Goal: Task Accomplishment & Management: Complete application form

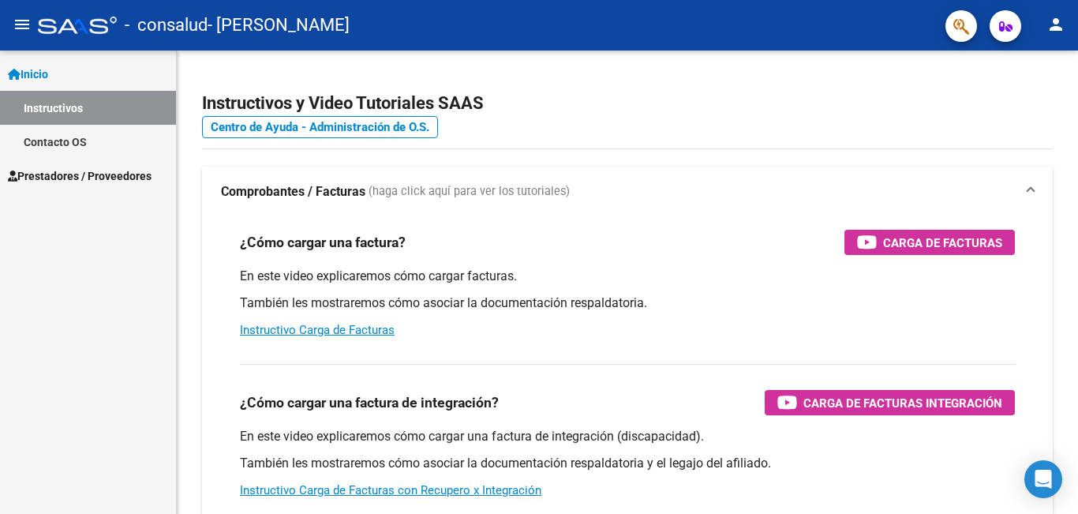
click at [62, 177] on span "Prestadores / Proveedores" at bounding box center [80, 175] width 144 height 17
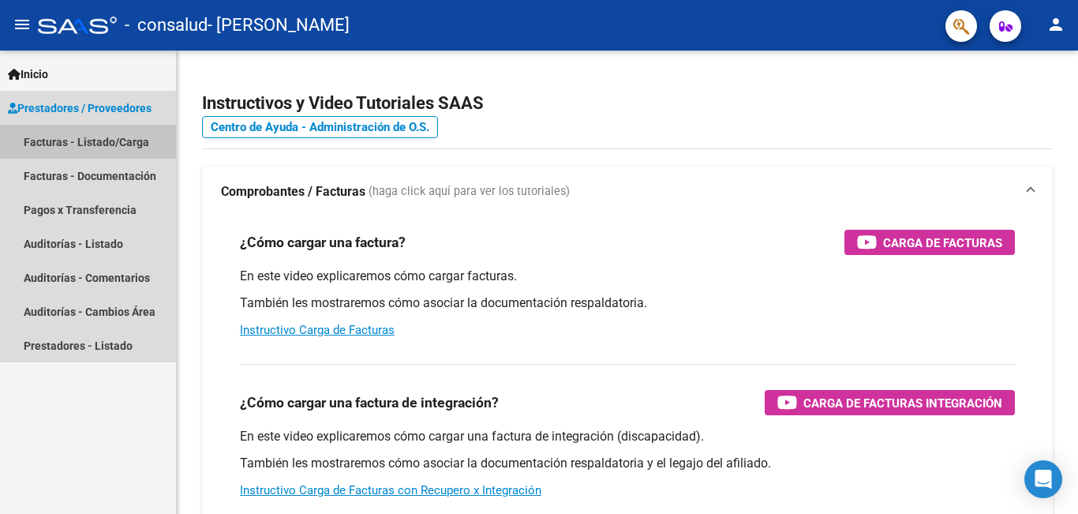
click at [65, 140] on link "Facturas - Listado/Carga" at bounding box center [88, 142] width 176 height 34
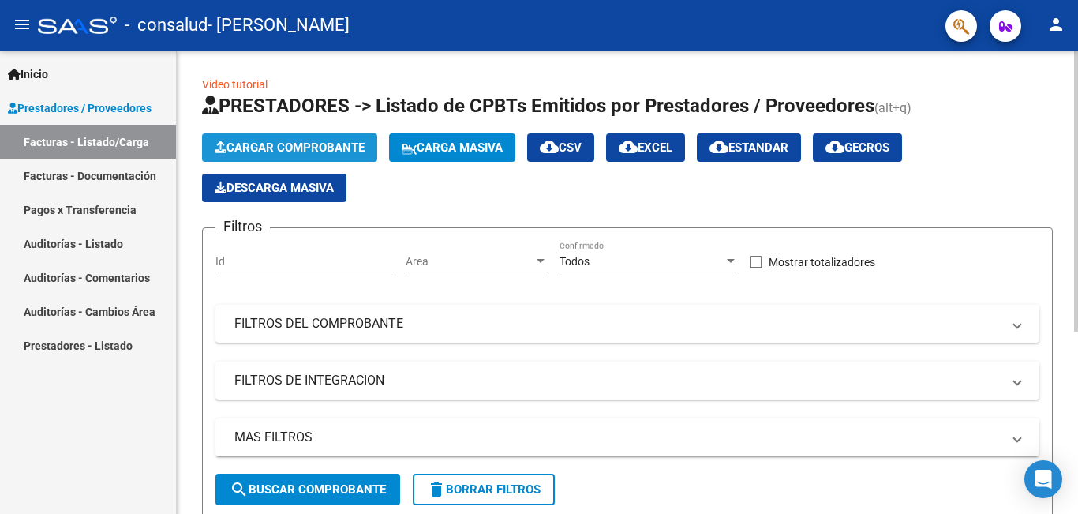
click at [273, 144] on span "Cargar Comprobante" at bounding box center [290, 147] width 150 height 14
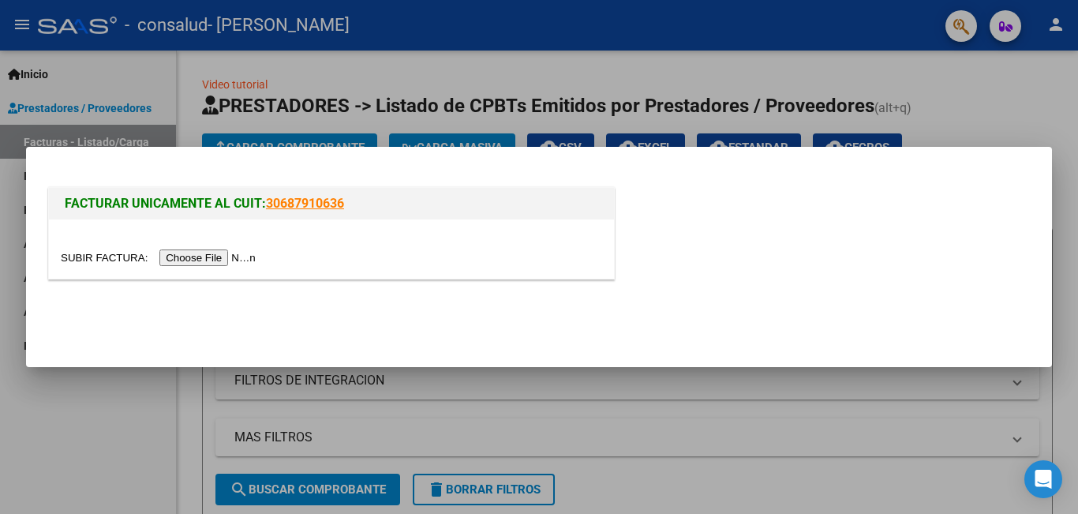
click at [235, 262] on input "file" at bounding box center [161, 257] width 200 height 17
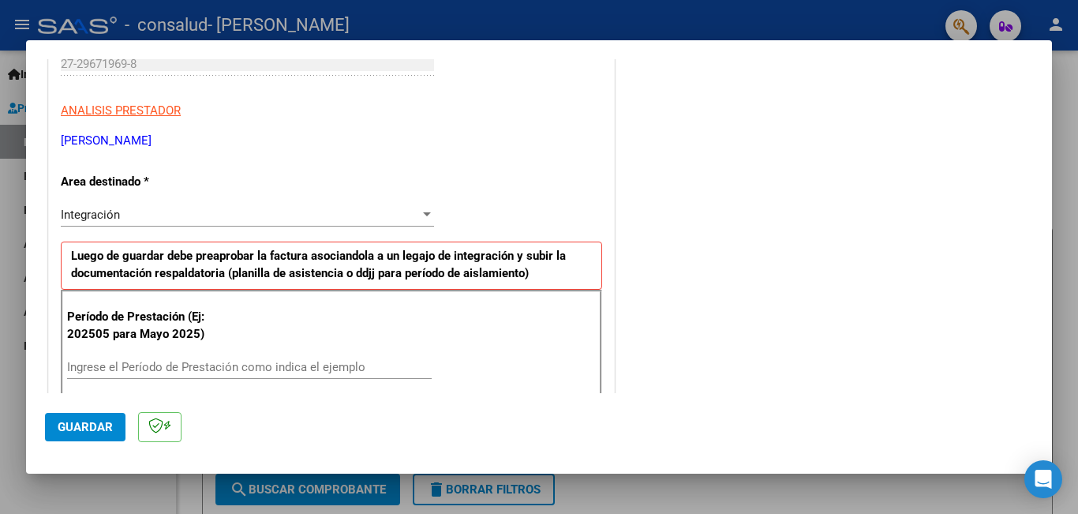
scroll to position [290, 0]
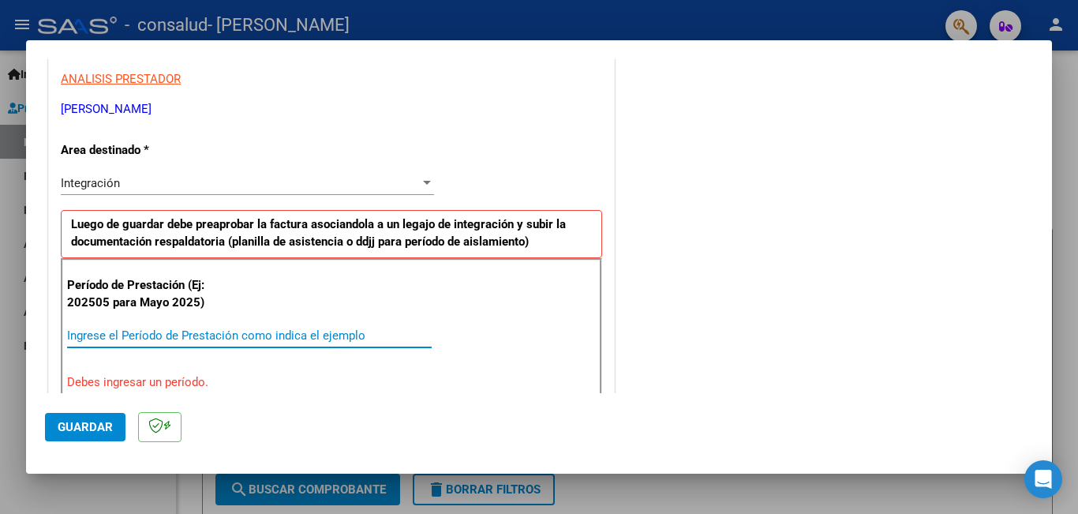
click at [255, 338] on input "Ingrese el Período de Prestación como indica el ejemplo" at bounding box center [249, 335] width 364 height 14
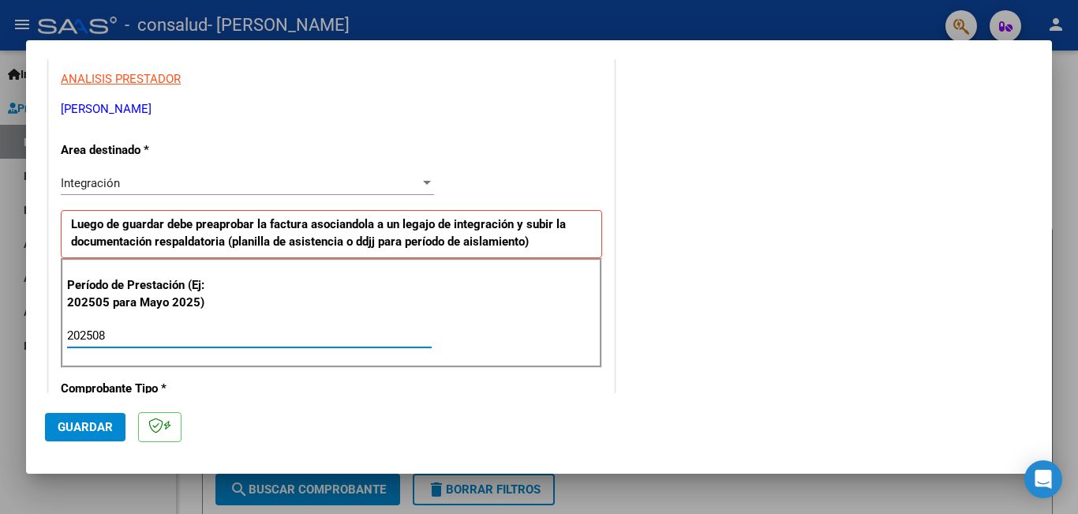
type input "202508"
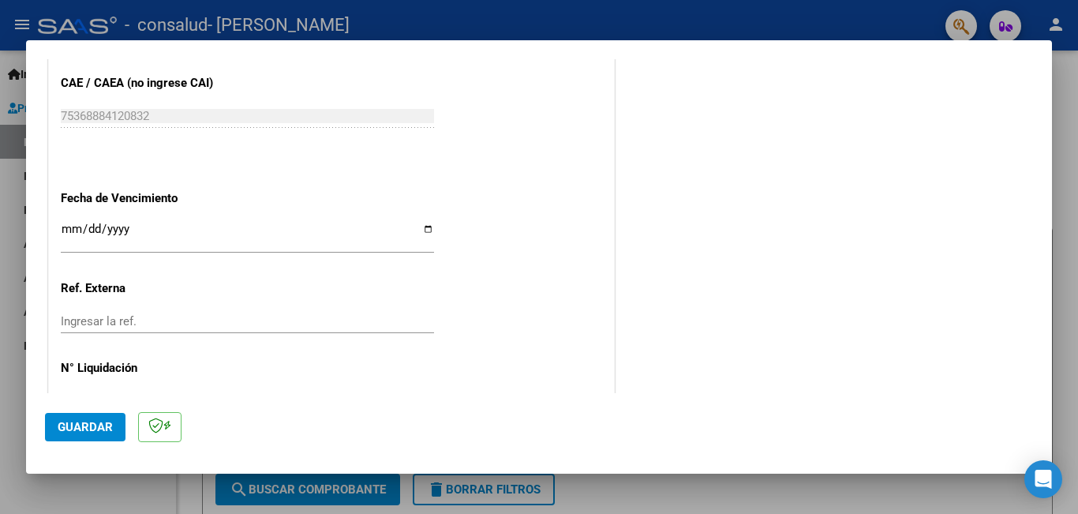
scroll to position [1031, 0]
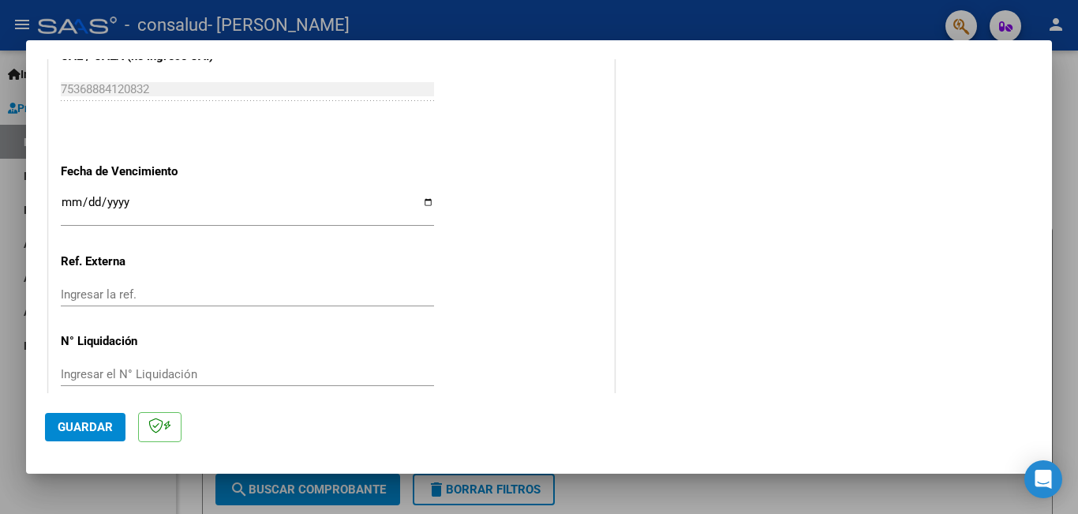
click at [819, 17] on div at bounding box center [539, 257] width 1078 height 514
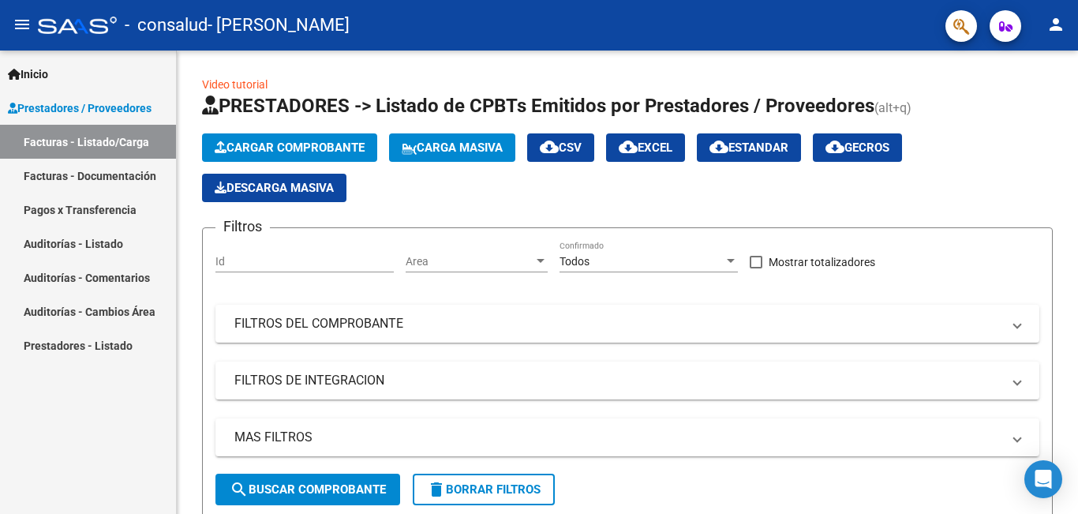
click at [112, 133] on link "Facturas - Listado/Carga" at bounding box center [88, 142] width 176 height 34
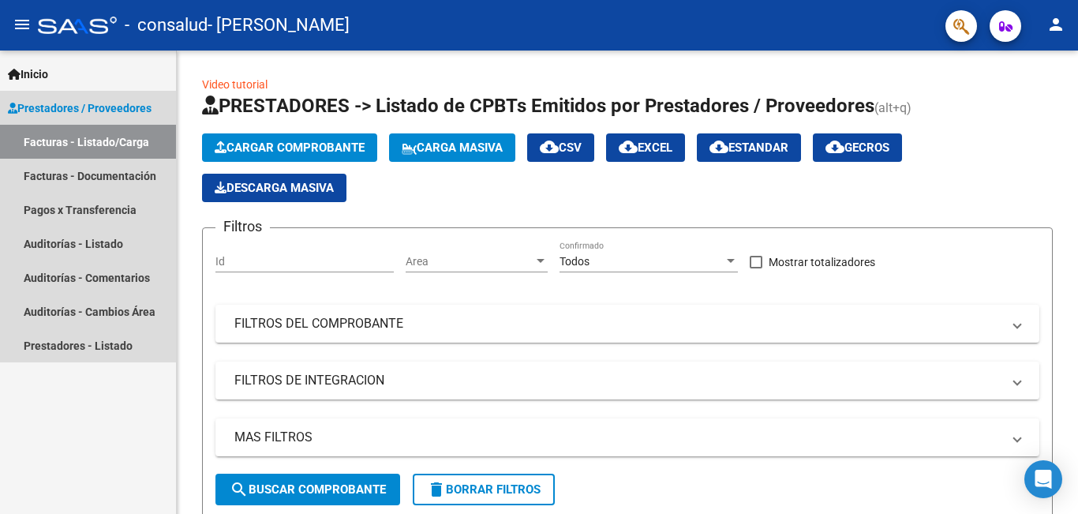
click at [110, 106] on span "Prestadores / Proveedores" at bounding box center [80, 107] width 144 height 17
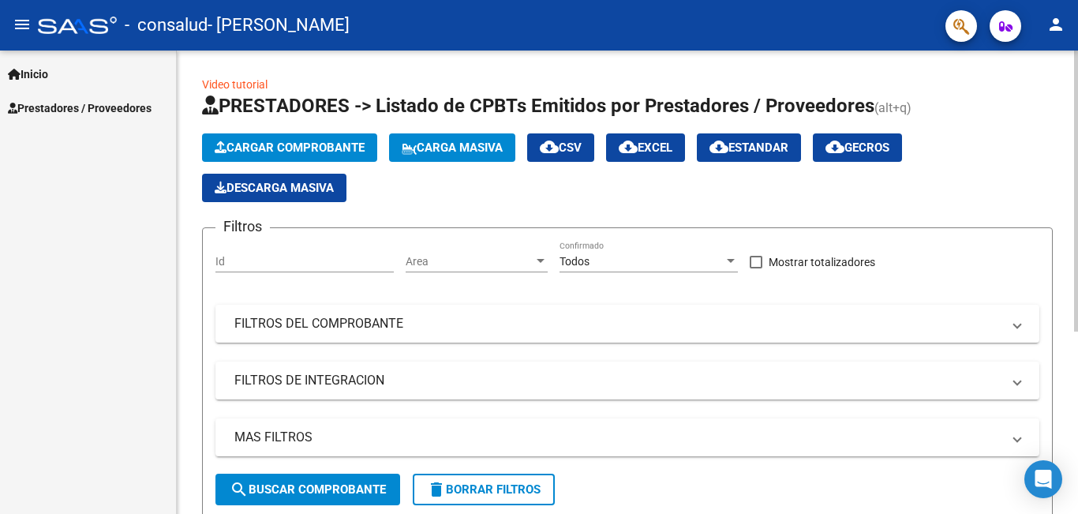
click at [215, 85] on link "Video tutorial" at bounding box center [234, 84] width 65 height 13
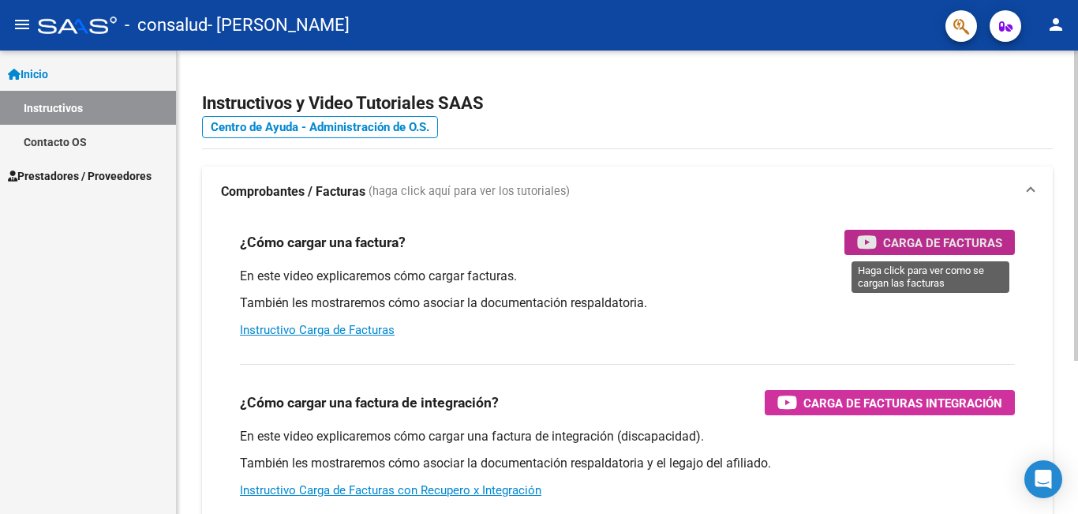
click at [895, 245] on span "Carga de Facturas" at bounding box center [942, 243] width 119 height 20
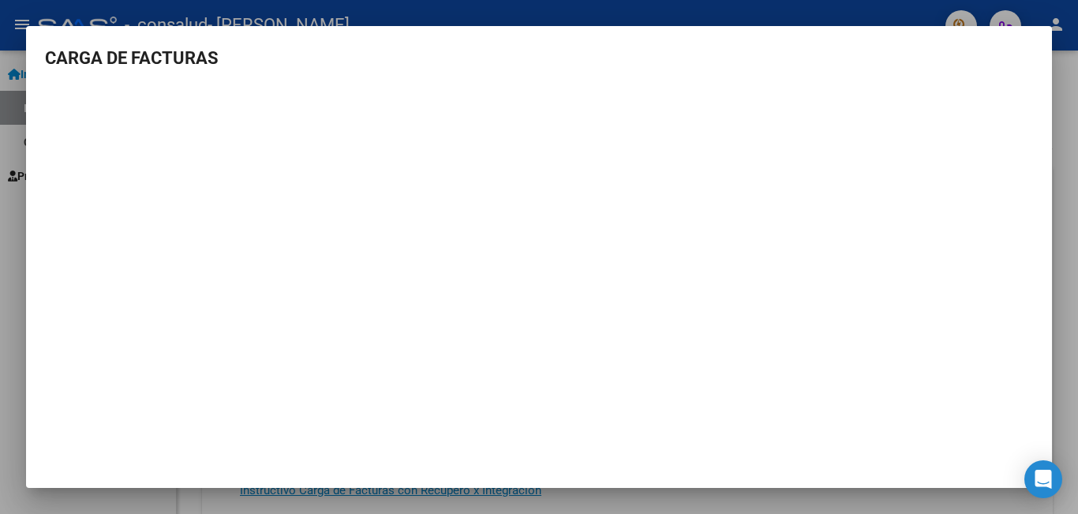
click at [828, 47] on h3 "CARGA DE FACTURAS" at bounding box center [539, 58] width 988 height 26
click at [1041, 73] on mat-dialog-content "CARGA DE FACTURAS" at bounding box center [539, 244] width 1026 height 399
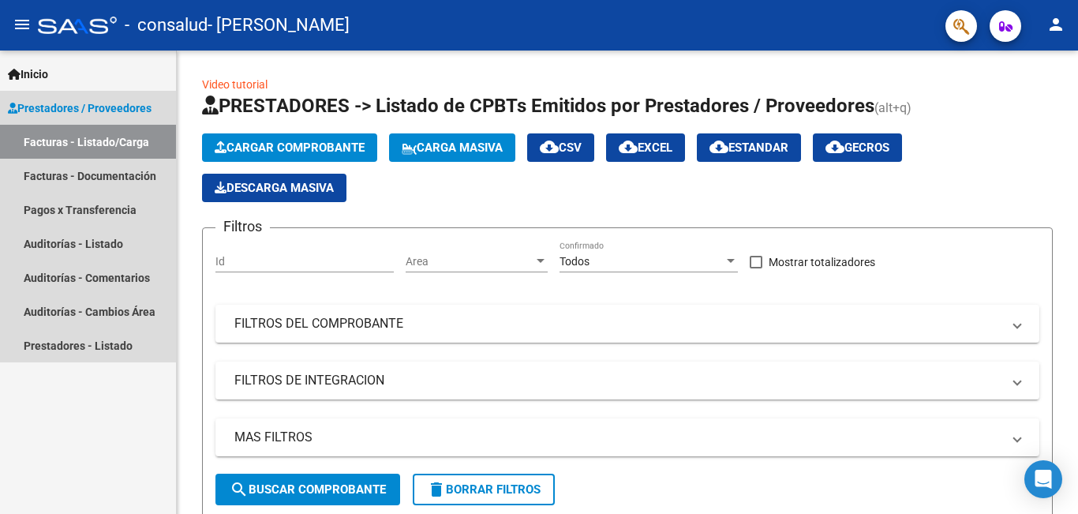
click at [95, 148] on link "Facturas - Listado/Carga" at bounding box center [88, 142] width 176 height 34
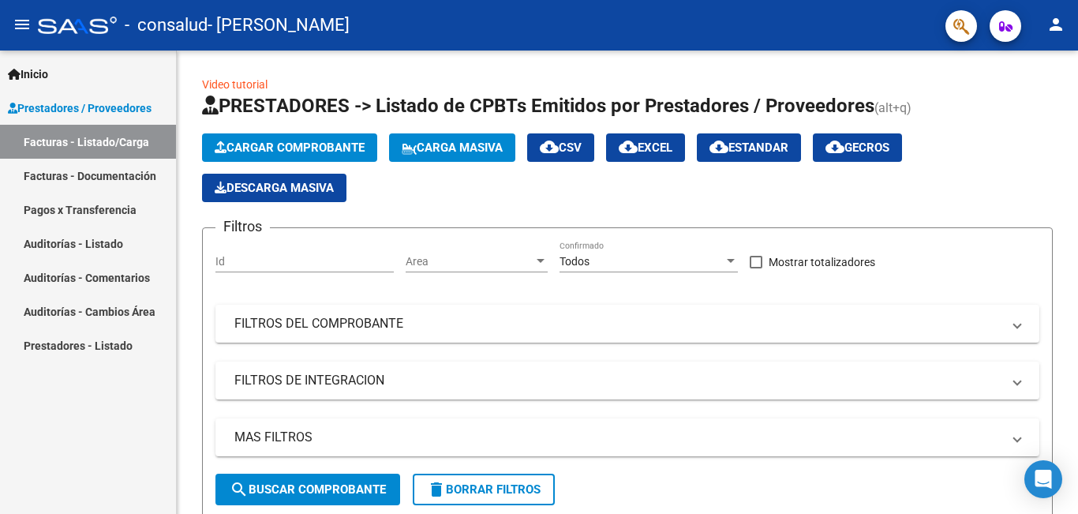
click at [97, 140] on link "Facturas - Listado/Carga" at bounding box center [88, 142] width 176 height 34
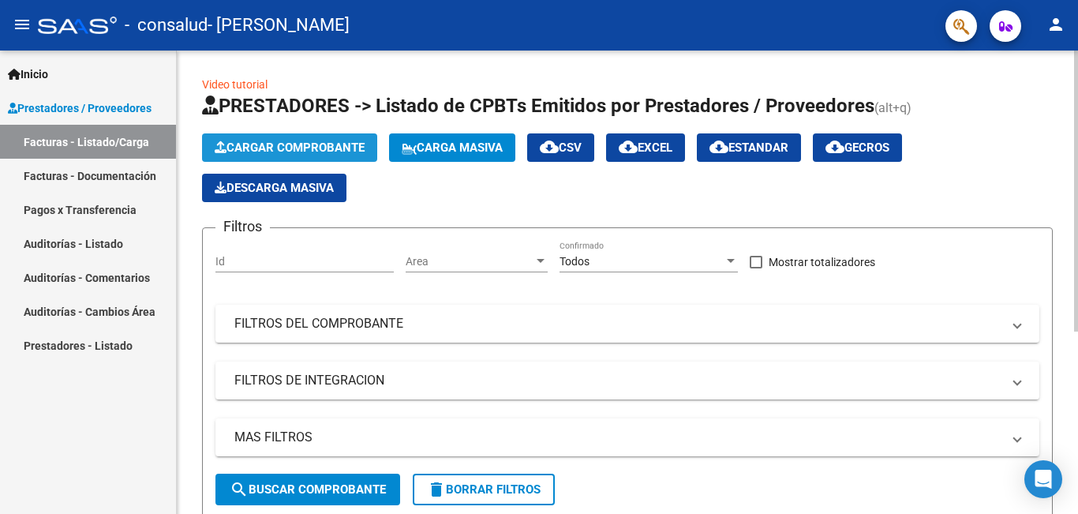
click at [244, 139] on button "Cargar Comprobante" at bounding box center [289, 147] width 175 height 28
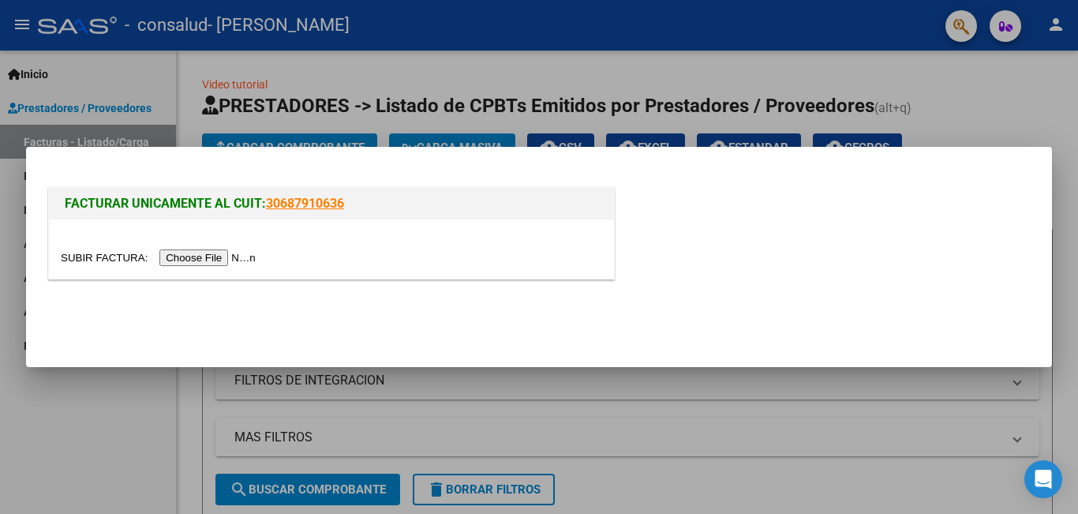
click at [33, 503] on div at bounding box center [539, 257] width 1078 height 514
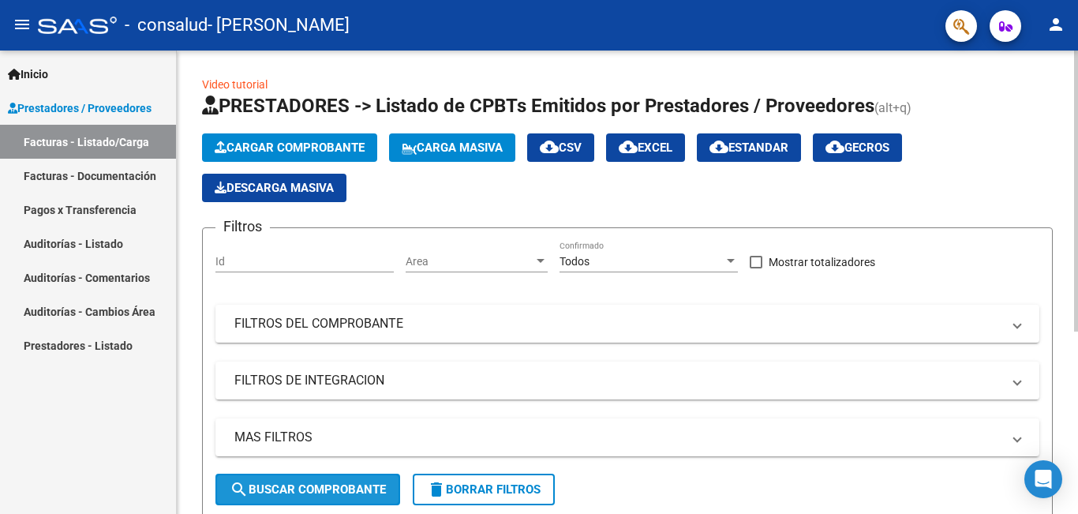
click at [317, 492] on span "search Buscar Comprobante" at bounding box center [308, 489] width 156 height 14
click at [359, 481] on button "search Buscar Comprobante" at bounding box center [307, 489] width 185 height 32
click at [342, 148] on span "Cargar Comprobante" at bounding box center [290, 147] width 150 height 14
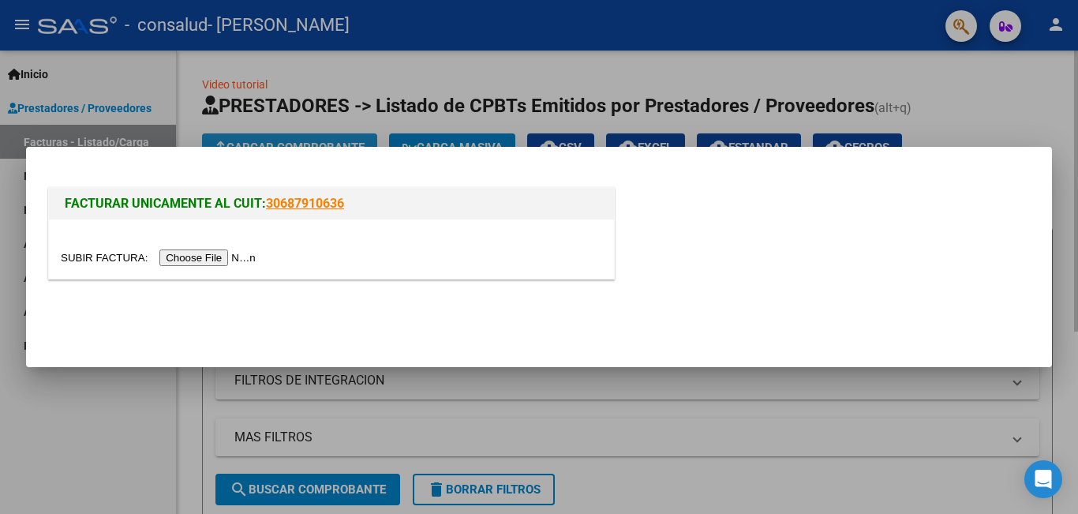
click at [342, 148] on div "FACTURAR UNICAMENTE AL CUIT: 30687910636" at bounding box center [539, 257] width 1026 height 220
click at [223, 259] on input "file" at bounding box center [161, 257] width 200 height 17
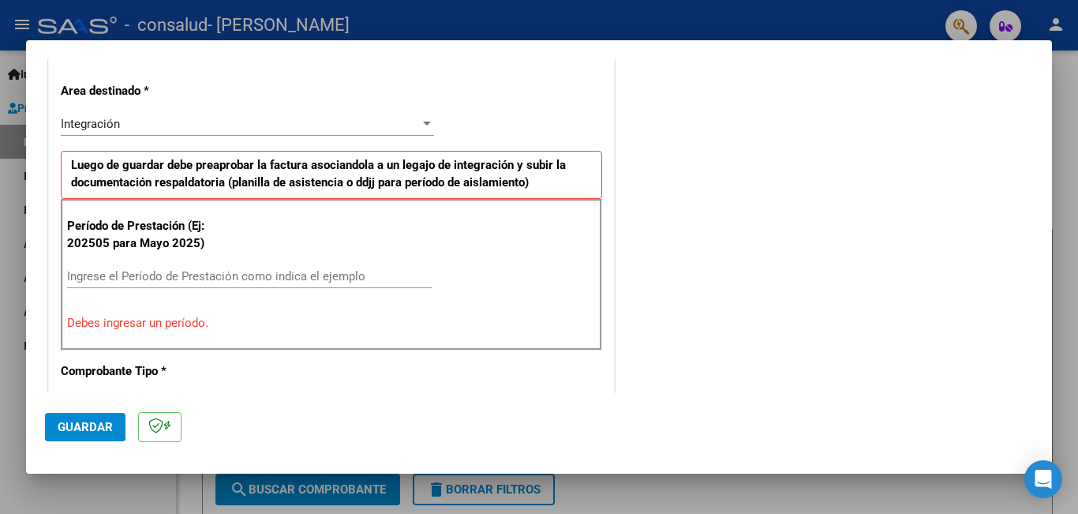
scroll to position [379, 0]
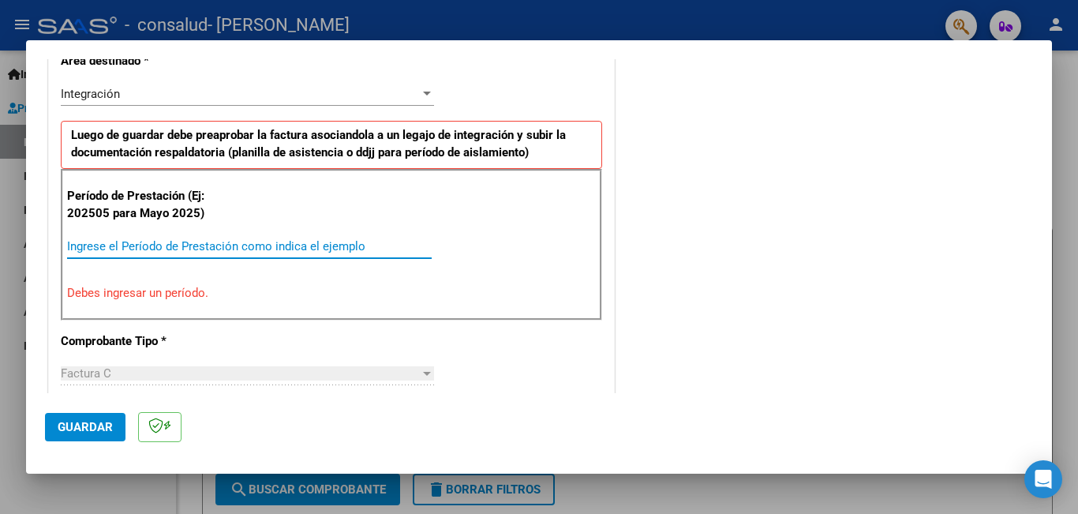
click at [345, 247] on input "Ingrese el Período de Prestación como indica el ejemplo" at bounding box center [249, 246] width 364 height 14
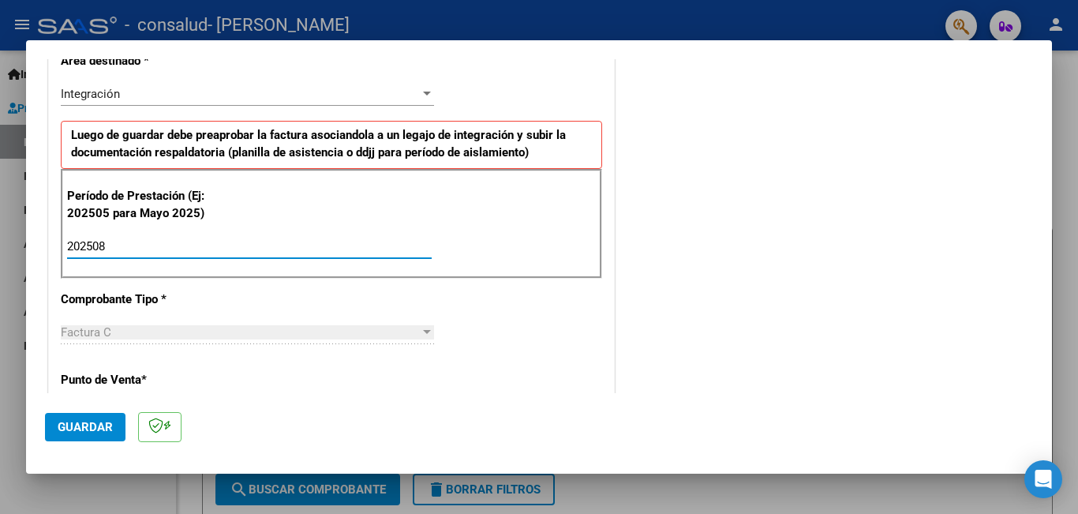
type input "202508"
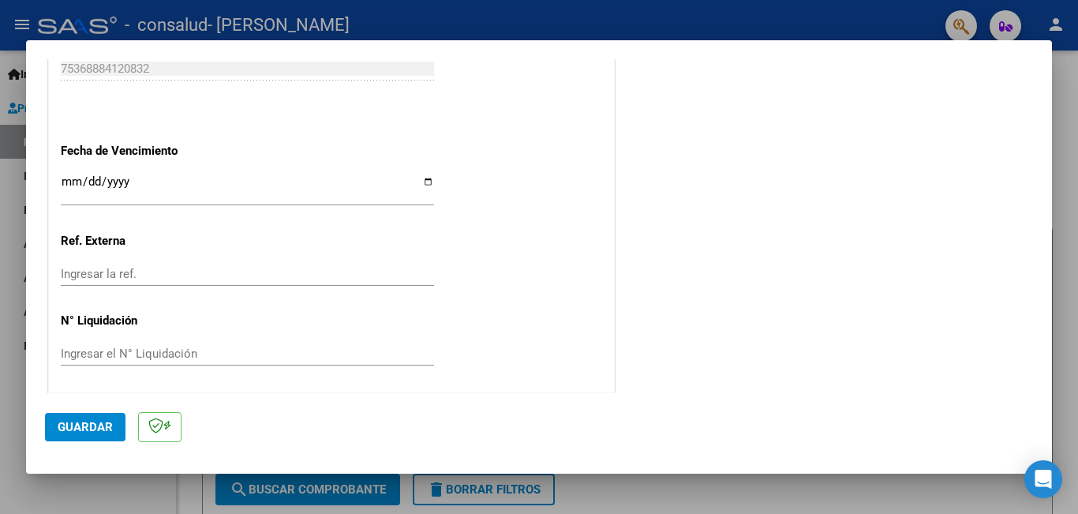
scroll to position [1055, 0]
click at [79, 436] on button "Guardar" at bounding box center [85, 427] width 80 height 28
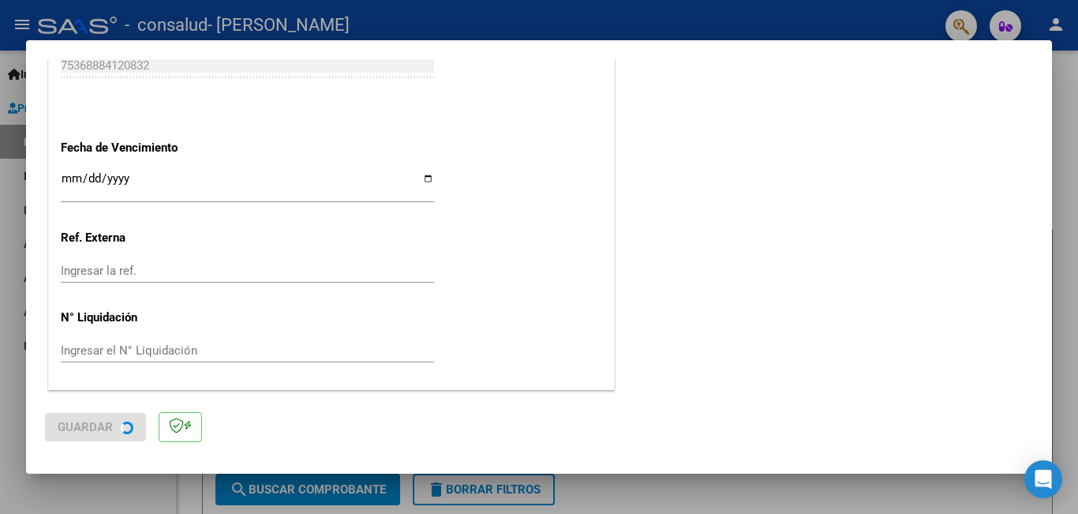
scroll to position [0, 0]
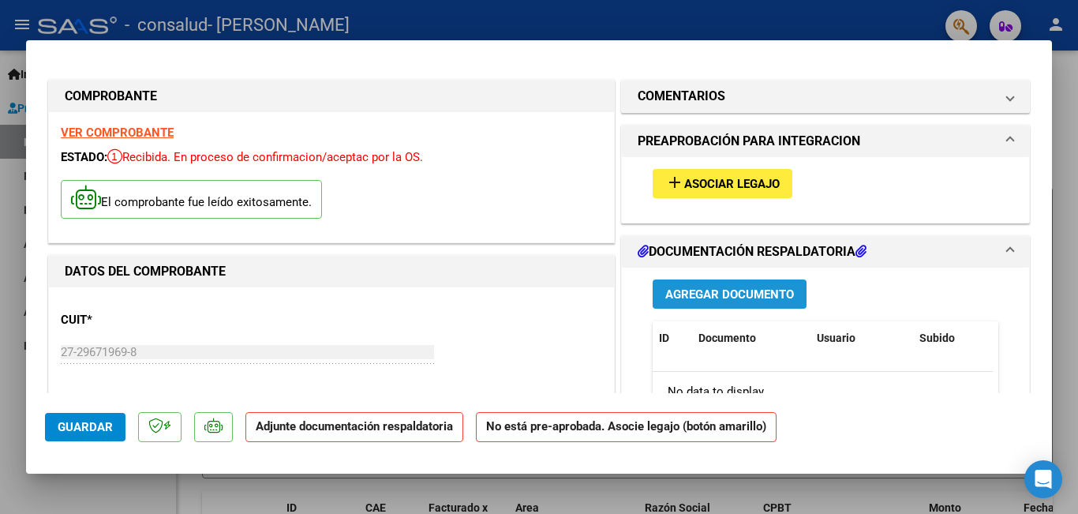
click at [776, 291] on span "Agregar Documento" at bounding box center [729, 294] width 129 height 14
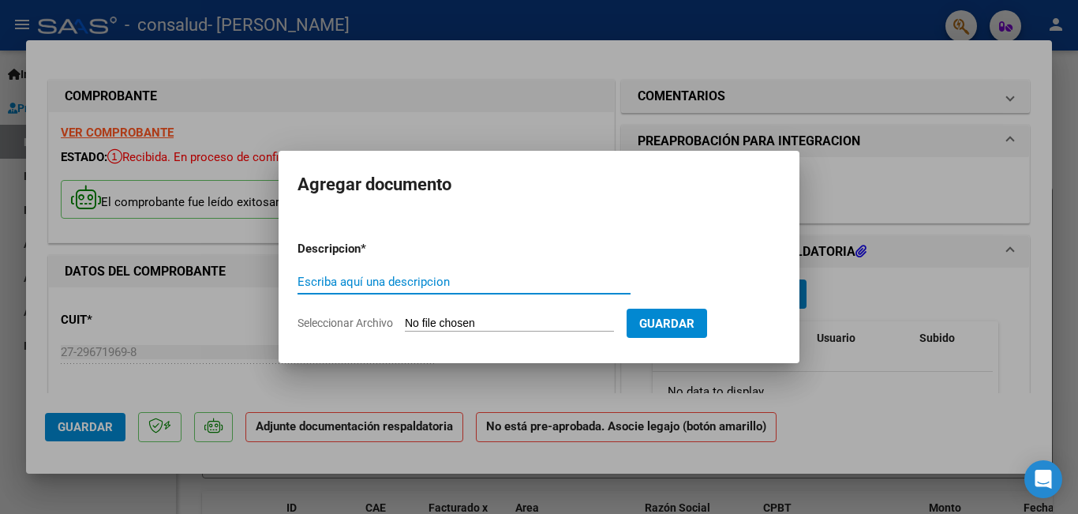
click at [484, 275] on input "Escriba aquí una descripcion" at bounding box center [463, 282] width 333 height 14
type input "Planila Asistencia"
click at [563, 323] on input "Seleccionar Archivo" at bounding box center [509, 323] width 209 height 15
type input "C:\fakepath\Adobe [DEMOGRAPHIC_DATA] [DATE].pdf"
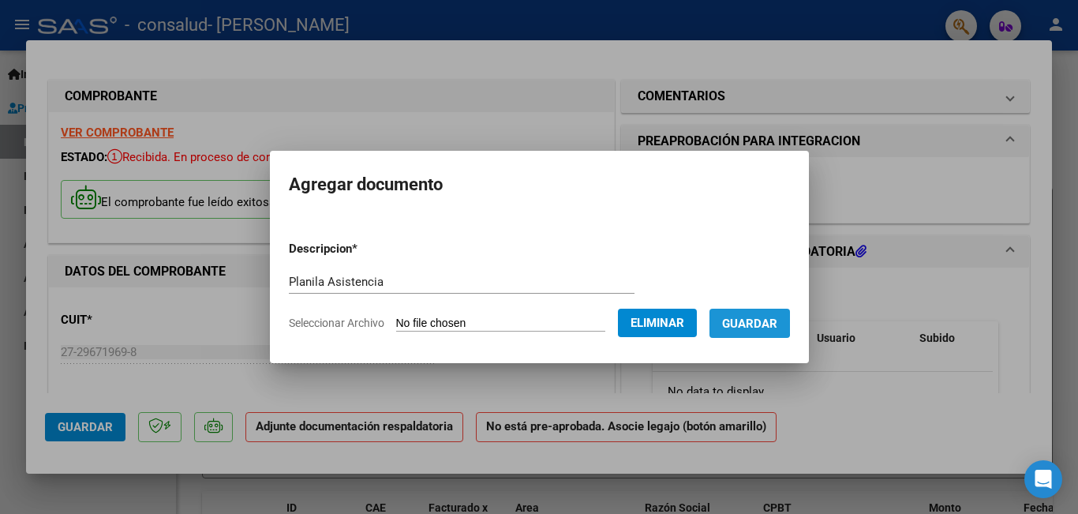
click at [748, 319] on span "Guardar" at bounding box center [749, 323] width 55 height 14
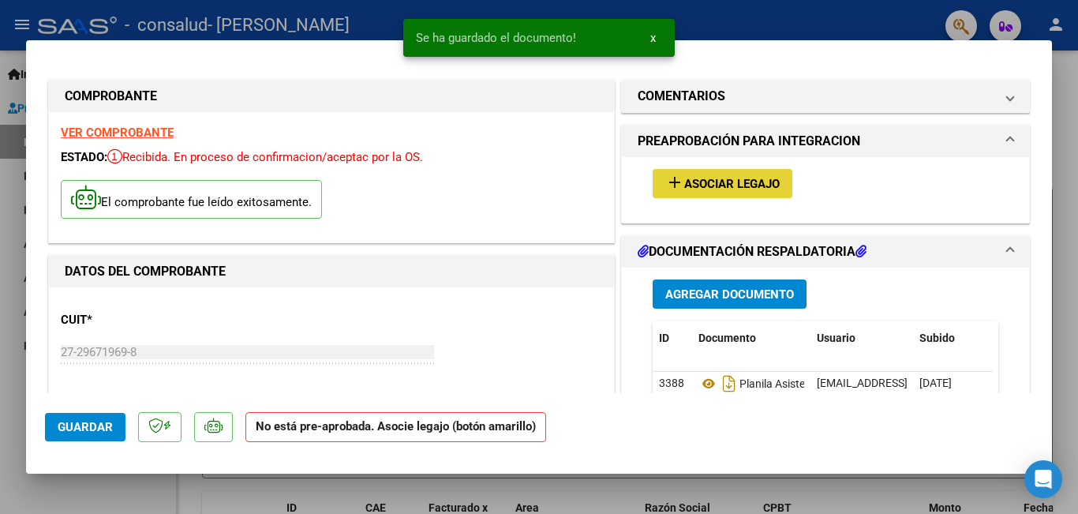
click at [734, 185] on span "Asociar Legajo" at bounding box center [731, 184] width 95 height 14
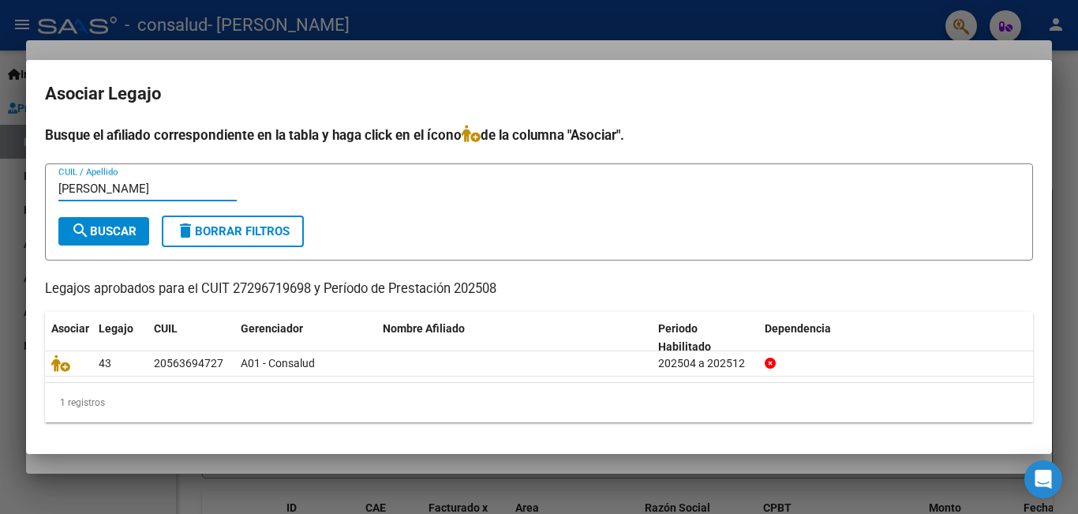
type input "[PERSON_NAME]"
click at [123, 220] on button "search Buscar" at bounding box center [103, 231] width 91 height 28
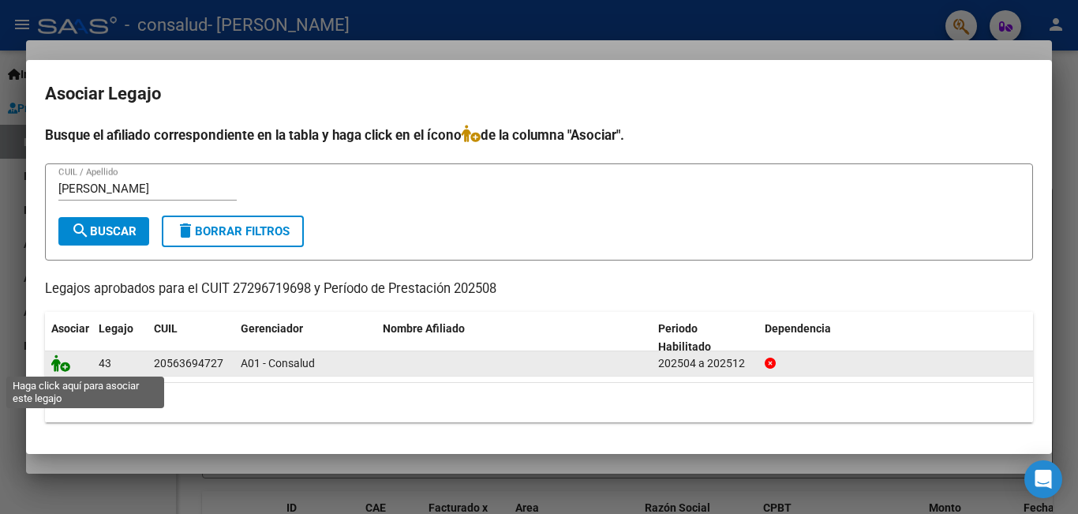
click at [62, 364] on icon at bounding box center [60, 362] width 19 height 17
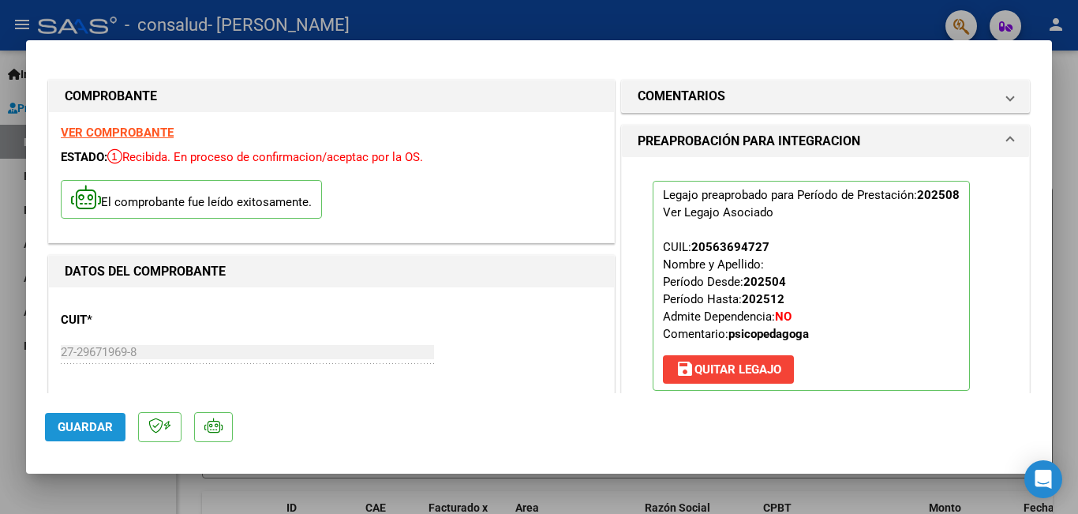
click at [74, 432] on span "Guardar" at bounding box center [85, 427] width 55 height 14
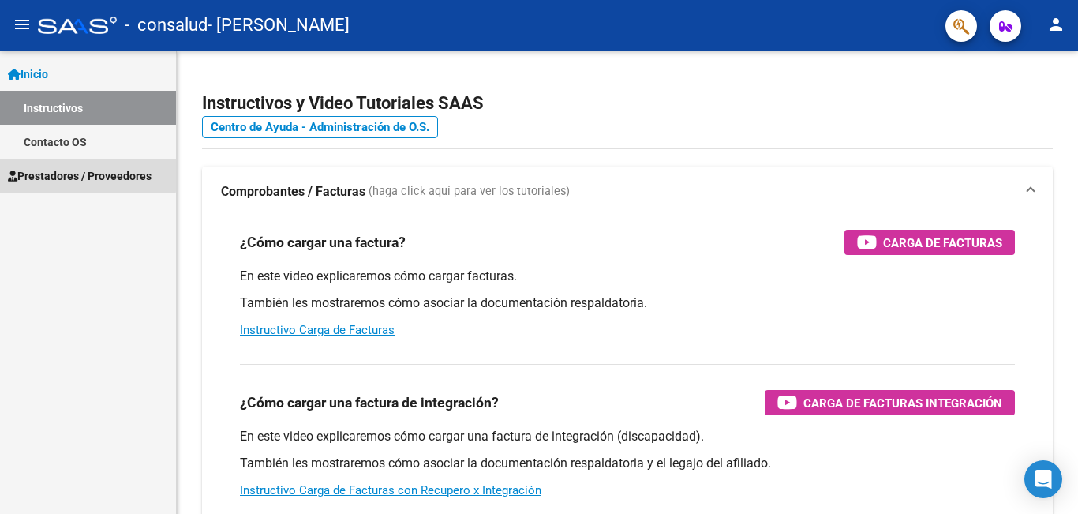
click at [52, 172] on span "Prestadores / Proveedores" at bounding box center [80, 175] width 144 height 17
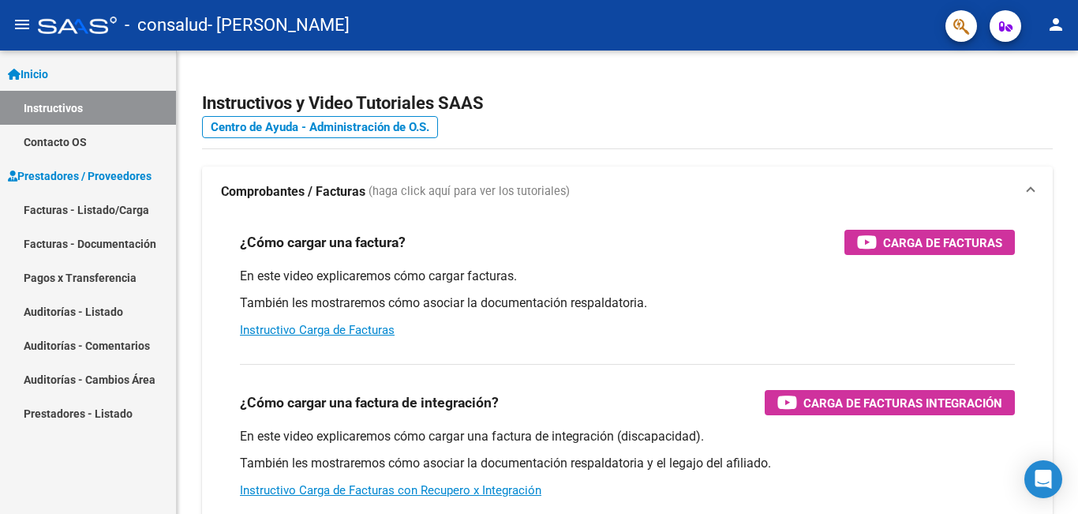
click at [118, 174] on span "Prestadores / Proveedores" at bounding box center [80, 175] width 144 height 17
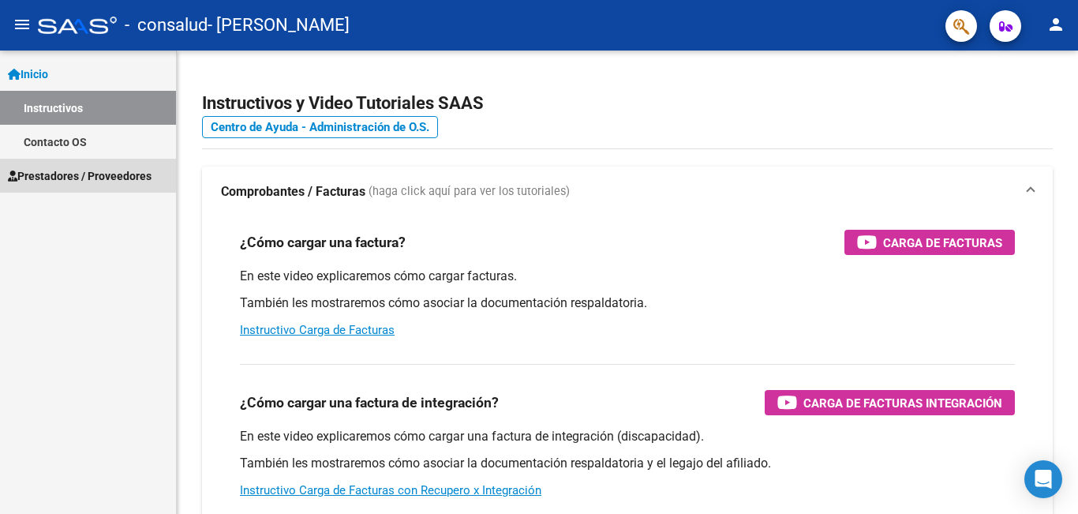
click at [113, 178] on span "Prestadores / Proveedores" at bounding box center [80, 175] width 144 height 17
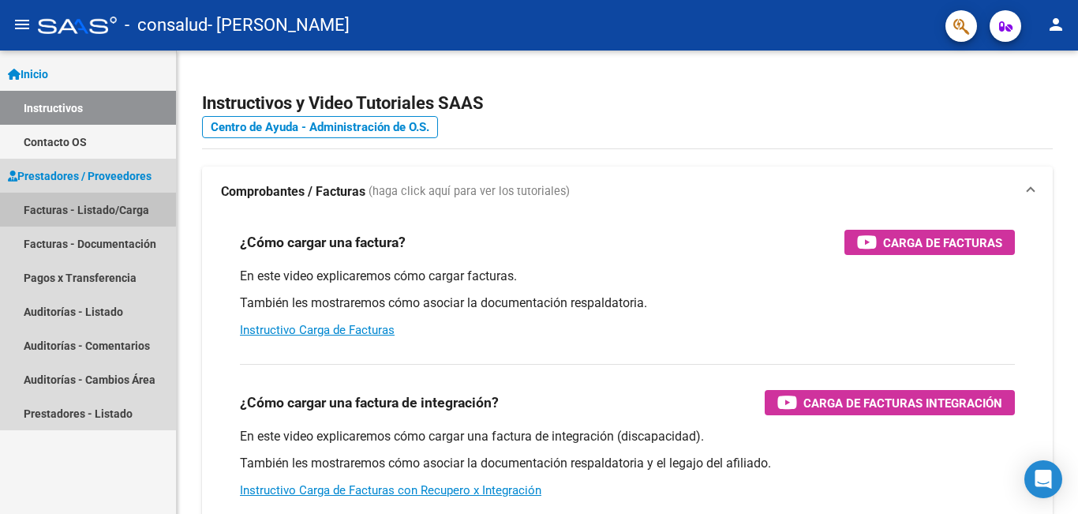
click at [79, 208] on link "Facturas - Listado/Carga" at bounding box center [88, 209] width 176 height 34
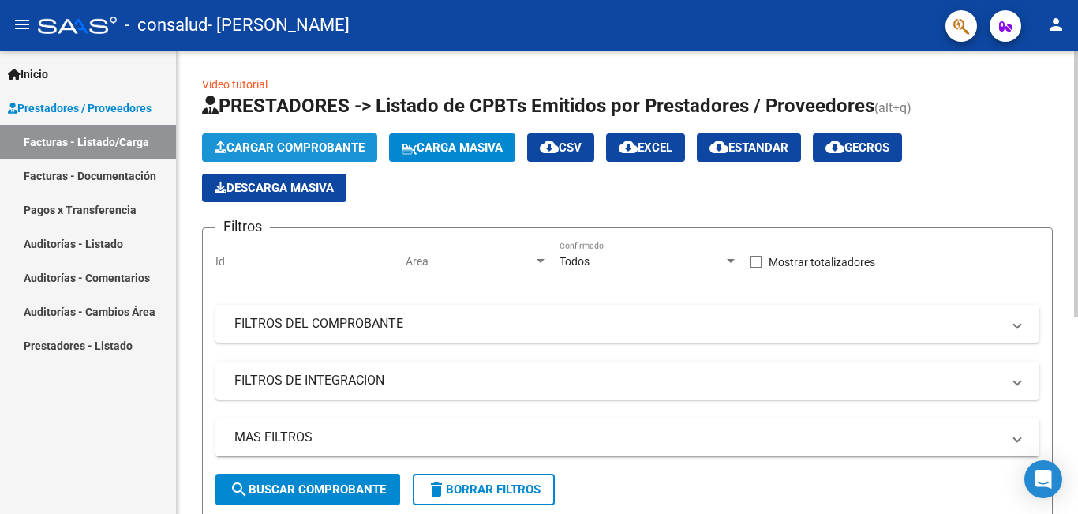
click at [287, 144] on span "Cargar Comprobante" at bounding box center [290, 147] width 150 height 14
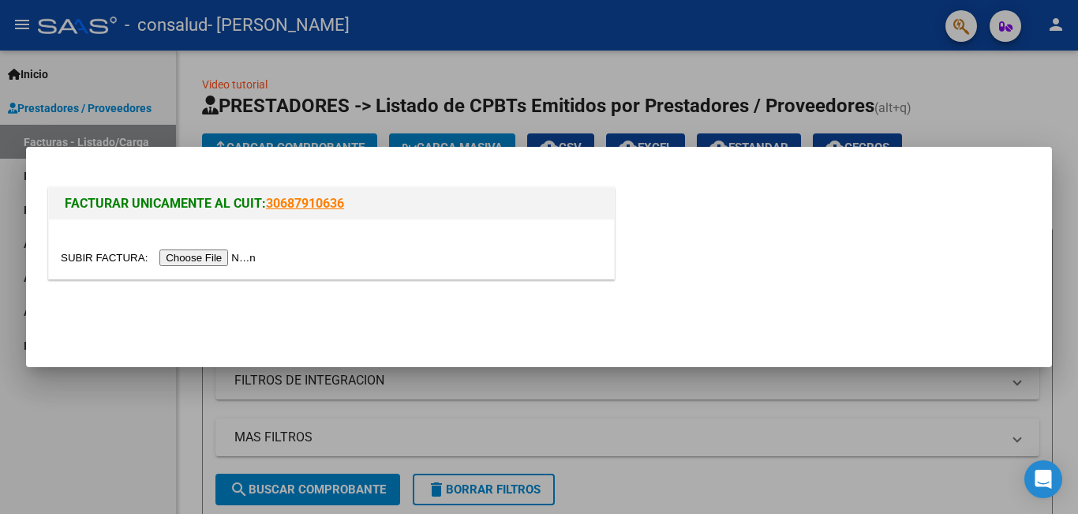
click at [225, 257] on input "file" at bounding box center [161, 257] width 200 height 17
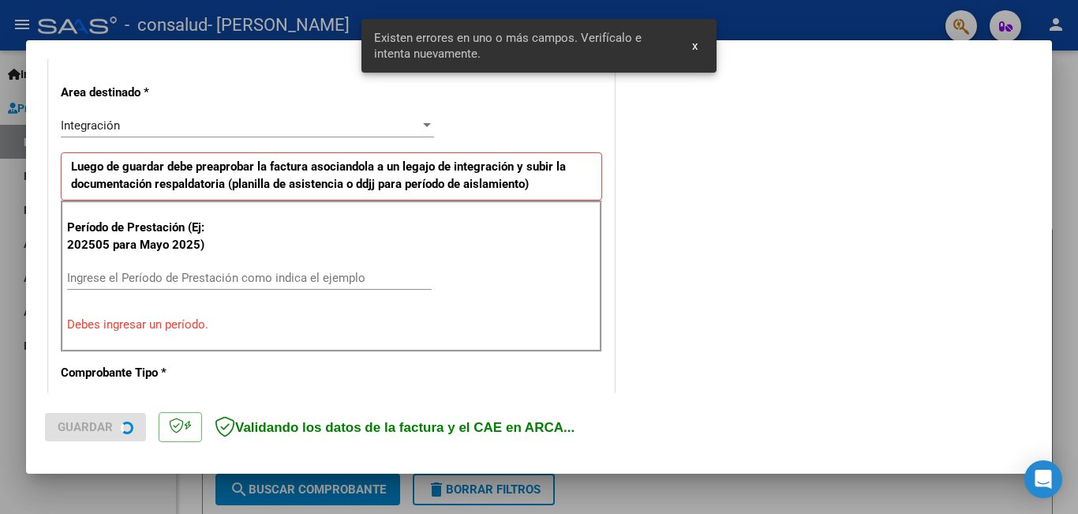
scroll to position [353, 0]
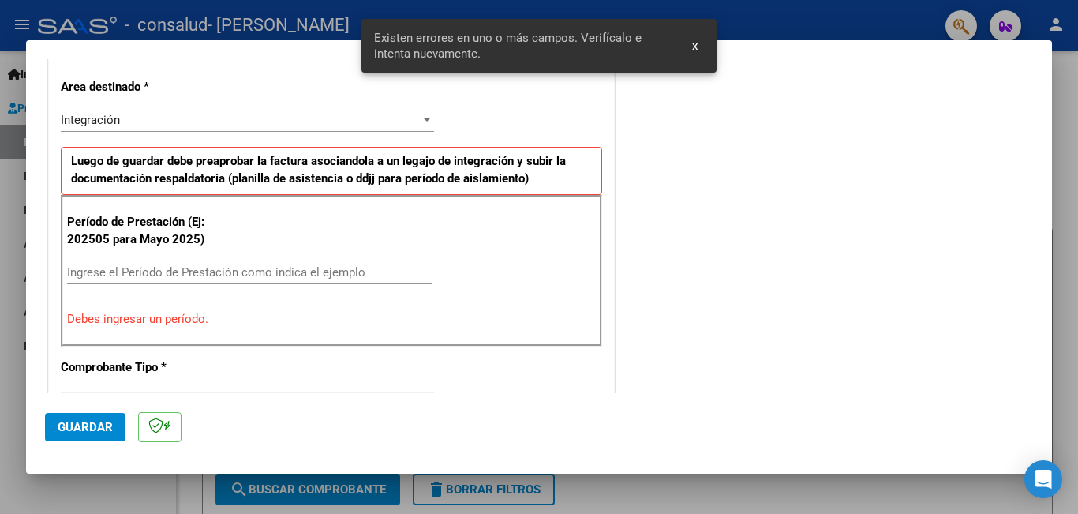
click at [177, 274] on input "Ingrese el Período de Prestación como indica el ejemplo" at bounding box center [249, 272] width 364 height 14
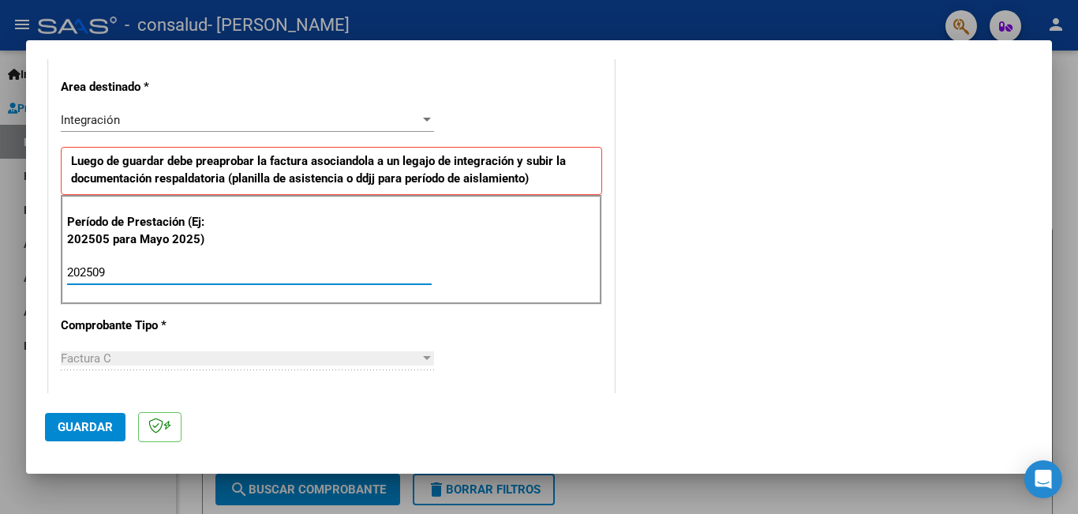
type input "202509"
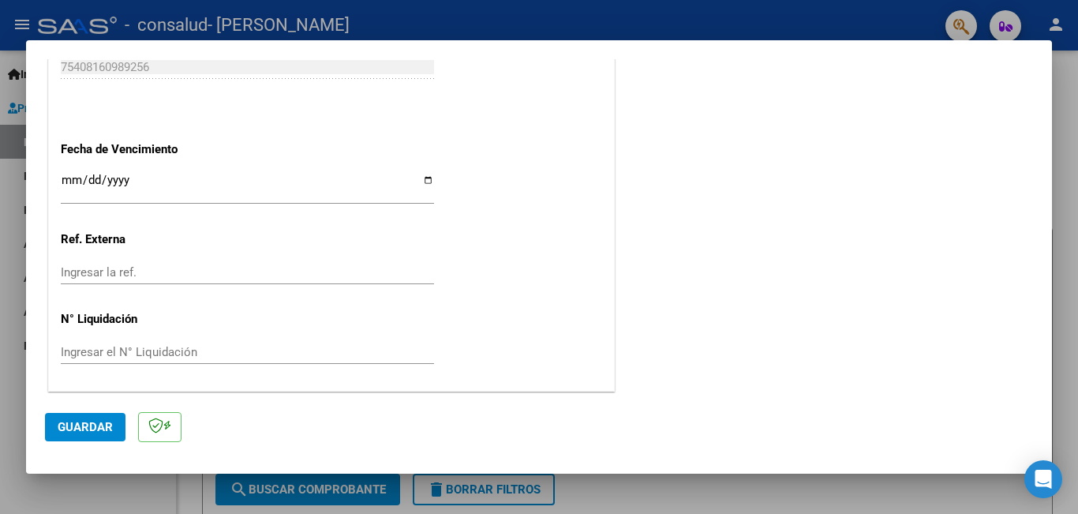
scroll to position [1055, 0]
click at [114, 424] on button "Guardar" at bounding box center [85, 427] width 80 height 28
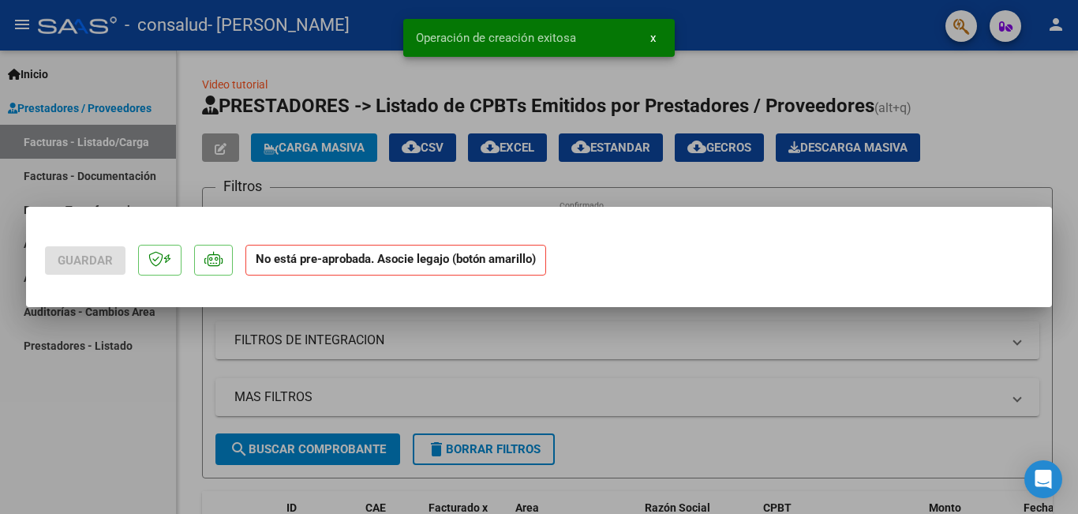
scroll to position [0, 0]
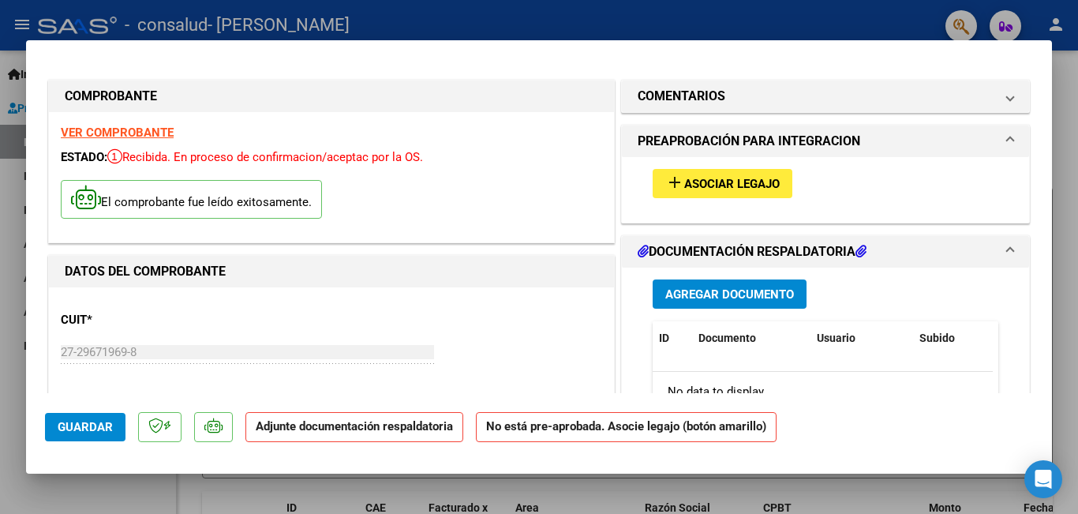
click at [317, 430] on strong "Adjunte documentación respaldatoria" at bounding box center [354, 426] width 197 height 14
click at [711, 300] on span "Agregar Documento" at bounding box center [729, 294] width 129 height 14
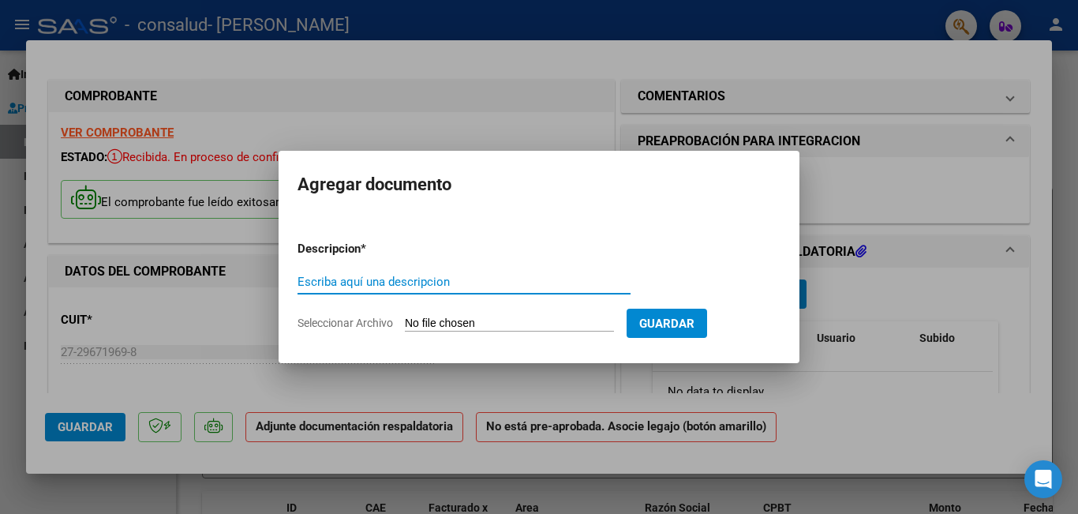
click at [556, 325] on input "Seleccionar Archivo" at bounding box center [509, 323] width 209 height 15
type input "C:\fakepath\Adobe [DEMOGRAPHIC_DATA] [DATE] (1).pdf"
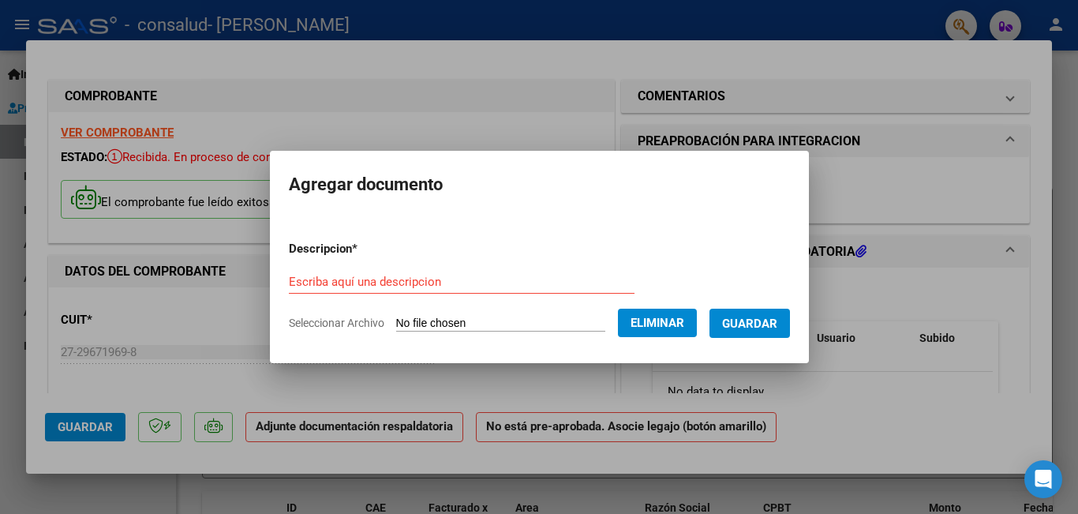
click at [776, 327] on span "Guardar" at bounding box center [749, 323] width 55 height 14
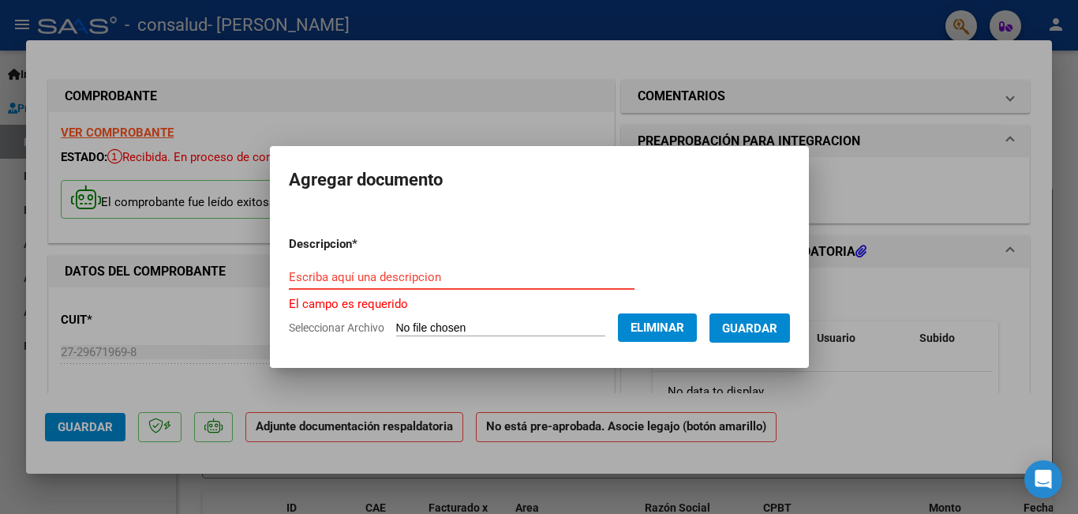
click at [480, 280] on input "Escriba aquí una descripcion" at bounding box center [462, 277] width 346 height 14
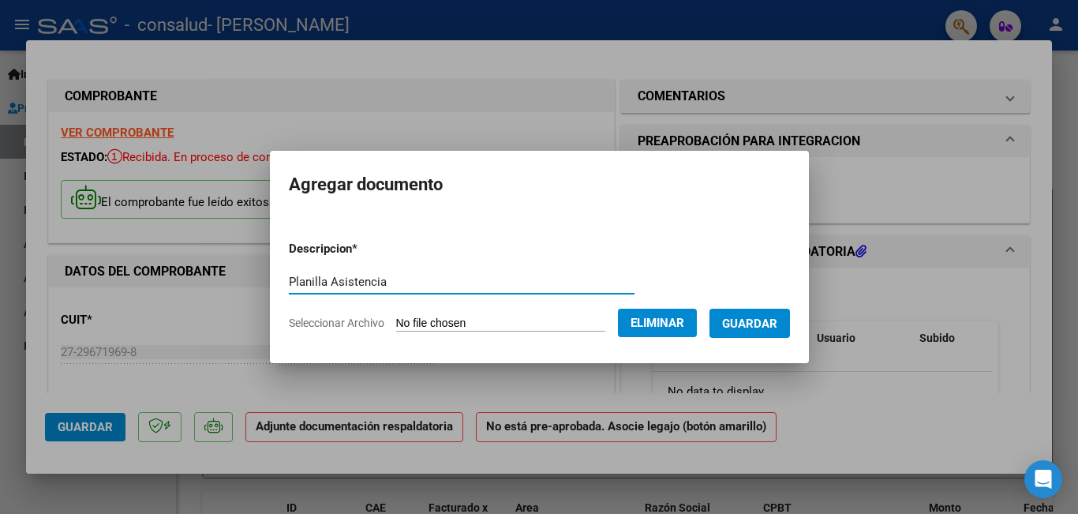
type input "Planilla Asistencia"
click at [764, 328] on span "Guardar" at bounding box center [749, 323] width 55 height 14
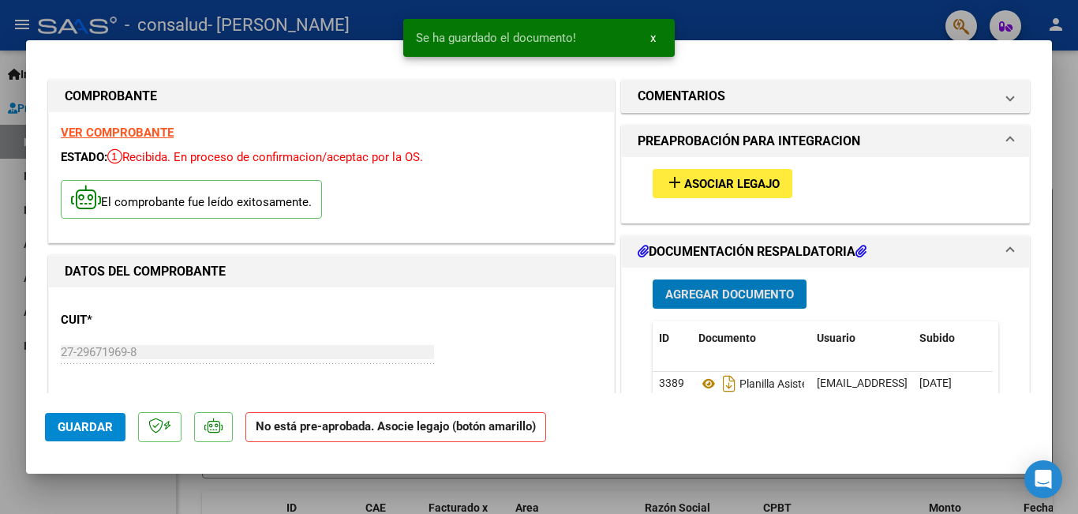
click at [745, 183] on span "Asociar Legajo" at bounding box center [731, 184] width 95 height 14
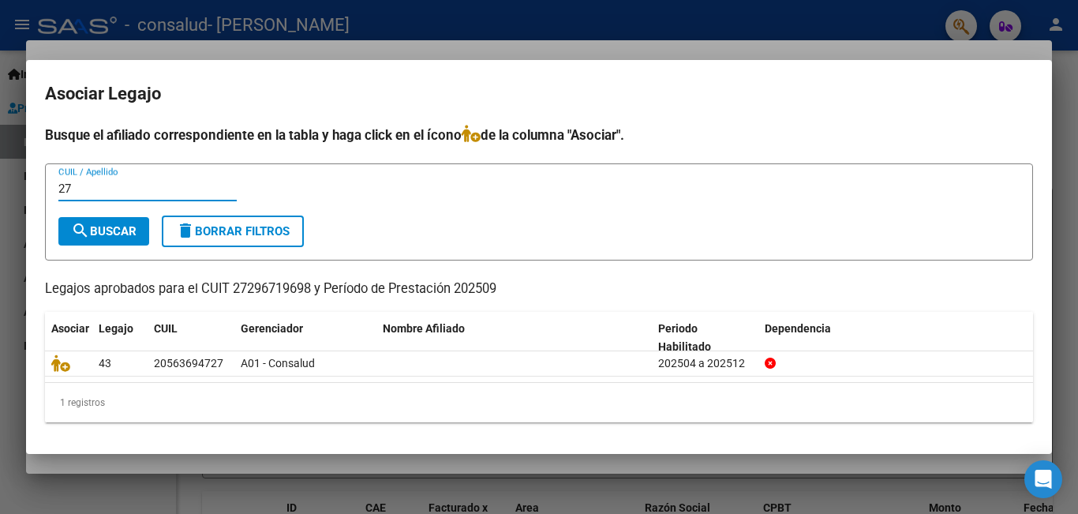
type input "2"
type input "[PERSON_NAME]"
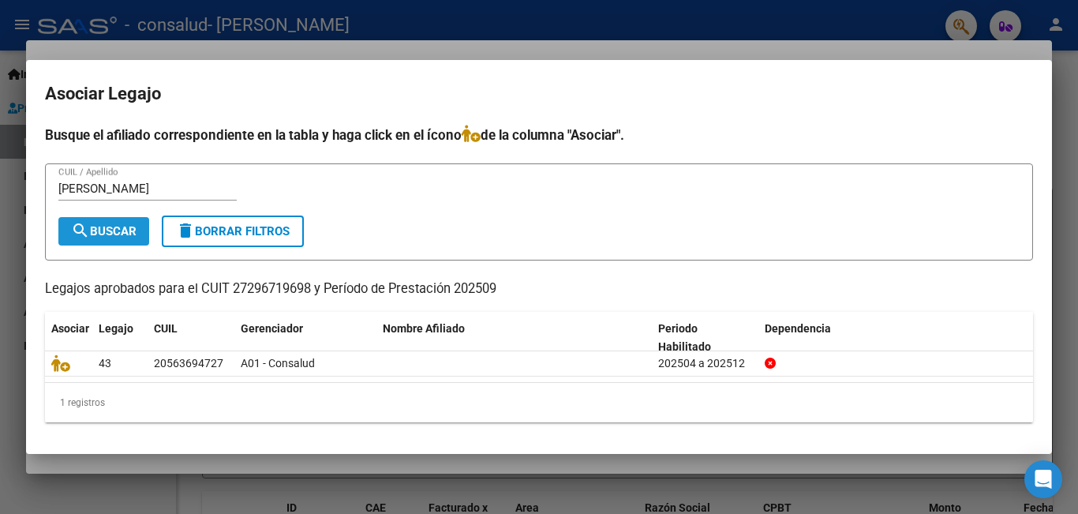
click at [122, 219] on button "search Buscar" at bounding box center [103, 231] width 91 height 28
